Goal: Task Accomplishment & Management: Use online tool/utility

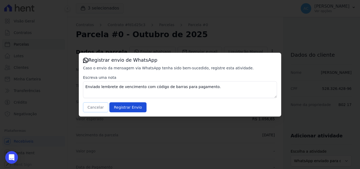
click at [91, 108] on button "Cancelar" at bounding box center [95, 107] width 25 height 10
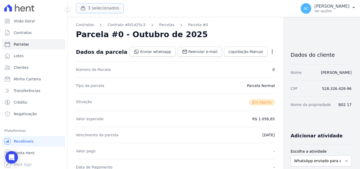
click at [103, 9] on button "3 selecionados" at bounding box center [100, 8] width 48 height 10
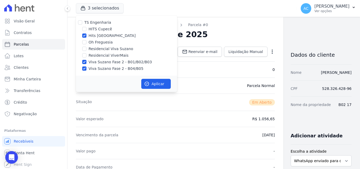
click at [93, 36] on label "Hits [GEOGRAPHIC_DATA]" at bounding box center [111, 36] width 47 height 6
click at [86, 36] on input "Hits [GEOGRAPHIC_DATA]" at bounding box center [84, 35] width 4 height 4
checkbox input "false"
click at [92, 62] on label "Viva Suzano Fase 2 - B01/B02/B03" at bounding box center [119, 62] width 63 height 6
click at [86, 62] on input "Viva Suzano Fase 2 - B01/B02/B03" at bounding box center [84, 62] width 4 height 4
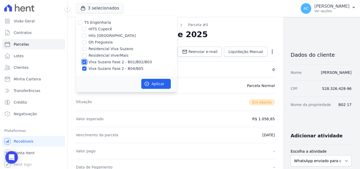
checkbox input "false"
click at [91, 68] on label "Viva Suzano Fase 2 - B04/B05" at bounding box center [115, 69] width 55 height 6
click at [86, 68] on input "Viva Suzano Fase 2 - B04/B05" at bounding box center [84, 68] width 4 height 4
checkbox input "false"
drag, startPoint x: 102, startPoint y: 39, endPoint x: 101, endPoint y: 42, distance: 2.7
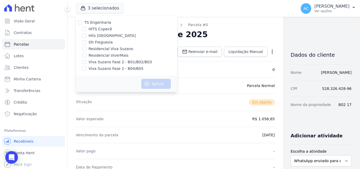
click at [101, 39] on label "Oh Freguesia" at bounding box center [100, 42] width 24 height 6
click at [86, 40] on input "Oh Freguesia" at bounding box center [84, 42] width 4 height 4
checkbox input "true"
click at [152, 86] on button "Aplicar" at bounding box center [155, 84] width 29 height 10
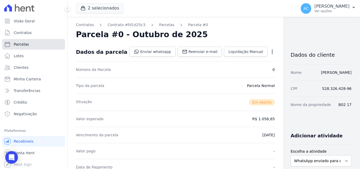
click at [24, 46] on span "Parcelas" at bounding box center [21, 44] width 15 height 5
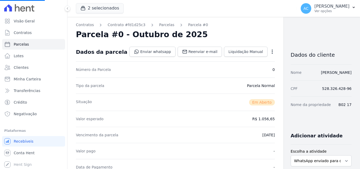
select select
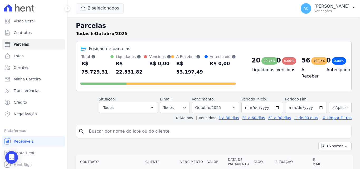
click at [144, 126] on input "search" at bounding box center [217, 131] width 263 height 11
type input "1"
type input "015"
select select
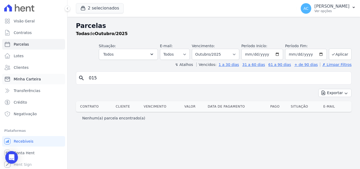
drag, startPoint x: 111, startPoint y: 76, endPoint x: 19, endPoint y: 81, distance: 92.2
click at [19, 81] on div "Visão Geral Contratos [GEOGRAPHIC_DATA] Lotes Clientes Minha Carteira Transferê…" at bounding box center [180, 84] width 360 height 169
click at [16, 67] on span "Clientes" at bounding box center [21, 67] width 15 height 5
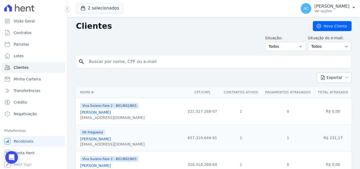
click at [139, 66] on input "search" at bounding box center [217, 61] width 263 height 11
type input "[PERSON_NAME][DATE]"
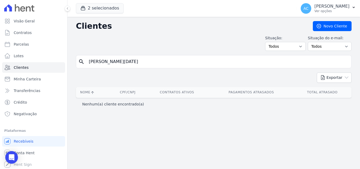
drag, startPoint x: 115, startPoint y: 62, endPoint x: 99, endPoint y: 59, distance: 16.5
click at [99, 59] on input "[PERSON_NAME][DATE]" at bounding box center [217, 61] width 263 height 11
type input "maria"
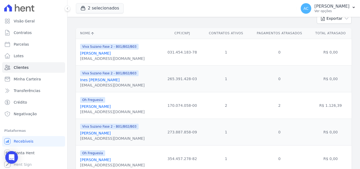
scroll to position [105, 0]
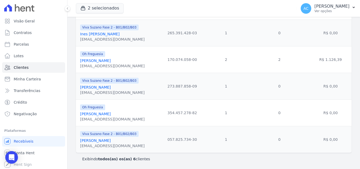
click at [97, 61] on link "[PERSON_NAME]" at bounding box center [95, 60] width 31 height 4
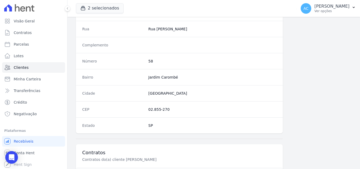
scroll to position [356, 0]
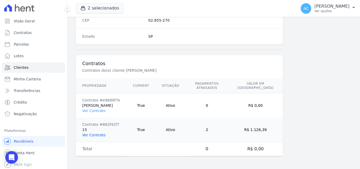
click at [96, 133] on link "Ver Contrato" at bounding box center [93, 135] width 23 height 4
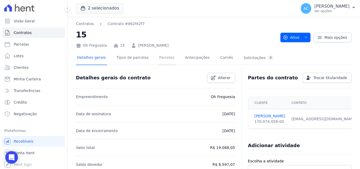
click at [163, 61] on link "Parcelas" at bounding box center [166, 58] width 17 height 14
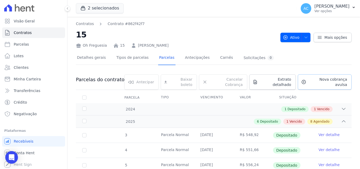
click at [314, 79] on span "Nova cobrança avulsa" at bounding box center [327, 82] width 39 height 11
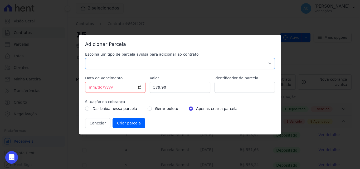
click at [199, 65] on select "Parcela Normal Sinal Caução Intercalada Chaves Pré Chaves Pós Chaves Taxas Quit…" at bounding box center [179, 63] width 189 height 11
select select "standard"
click at [85, 58] on select "Parcela Normal Sinal Caução Intercalada Chaves Pré Chaves Pós Chaves Taxas Quit…" at bounding box center [179, 63] width 189 height 11
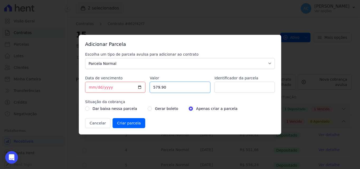
drag, startPoint x: 176, startPoint y: 89, endPoint x: 139, endPoint y: 81, distance: 37.9
click at [139, 81] on div "Escolha um tipo de parcela avulsa para adicionar ao contrato Parcela Normal Sin…" at bounding box center [179, 90] width 189 height 76
type input "578.94"
click at [225, 88] on input "Identificador da parcela" at bounding box center [244, 87] width 60 height 11
type input "10/25"
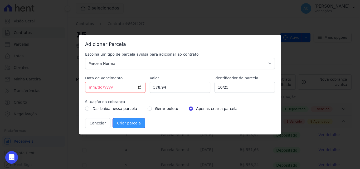
click at [122, 122] on input "Criar parcela" at bounding box center [128, 123] width 33 height 10
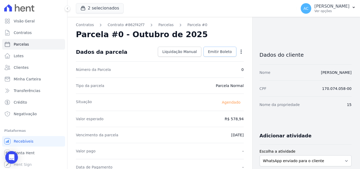
click at [212, 52] on span "Emitir Boleto" at bounding box center [220, 51] width 24 height 5
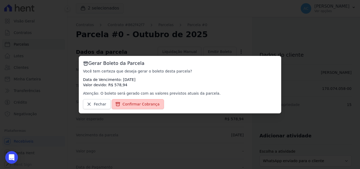
click at [152, 106] on span "Confirmar Cobrança" at bounding box center [140, 103] width 37 height 5
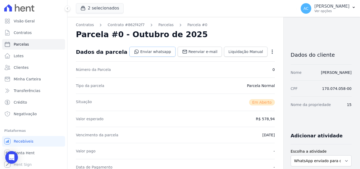
click at [138, 55] on link "Enviar whatsapp" at bounding box center [152, 52] width 46 height 10
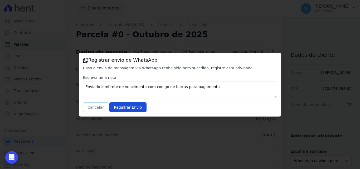
click at [88, 105] on button "Cancelar" at bounding box center [95, 107] width 25 height 10
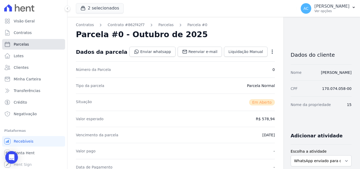
click at [14, 46] on span "Parcelas" at bounding box center [21, 44] width 15 height 5
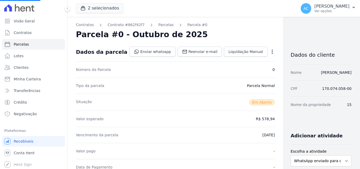
select select
